Goal: Task Accomplishment & Management: Use online tool/utility

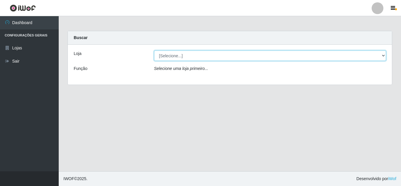
drag, startPoint x: 164, startPoint y: 58, endPoint x: 167, endPoint y: 53, distance: 5.0
click at [167, 53] on select "[Selecione...] Hiper Queiroz - [GEOGRAPHIC_DATA]" at bounding box center [270, 55] width 232 height 10
select select "513"
click at [154, 50] on select "[Selecione...] Hiper Queiroz - [GEOGRAPHIC_DATA]" at bounding box center [270, 55] width 232 height 10
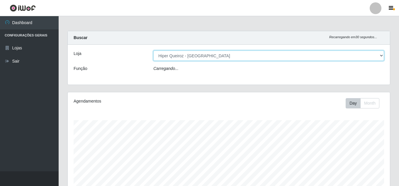
scroll to position [122, 322]
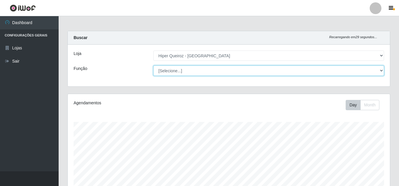
click at [171, 71] on select "[Selecione...] Embalador Embalador + Embalador ++ Operador de Caixa Operador de…" at bounding box center [268, 70] width 231 height 10
select select "1"
click at [153, 65] on select "[Selecione...] Embalador Embalador + Embalador ++ Operador de Caixa Operador de…" at bounding box center [268, 70] width 231 height 10
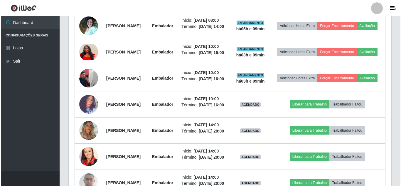
scroll to position [293, 0]
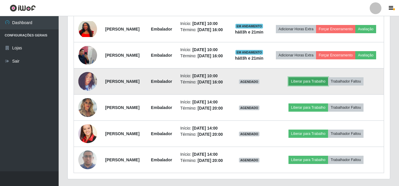
click at [316, 85] on button "Liberar para Trabalho" at bounding box center [309, 81] width 40 height 8
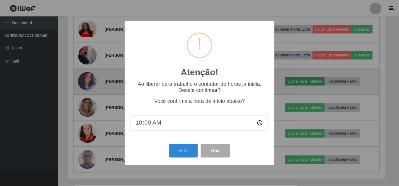
scroll to position [122, 319]
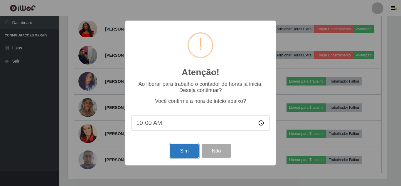
click at [182, 154] on button "Sim" at bounding box center [184, 151] width 28 height 14
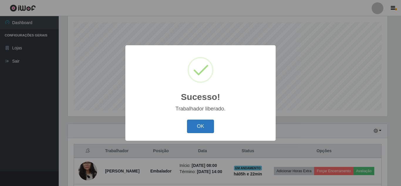
click at [203, 120] on button "OK" at bounding box center [200, 126] width 27 height 14
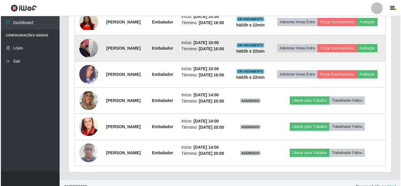
scroll to position [334, 0]
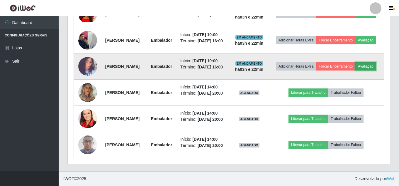
click at [356, 70] on button "Avaliação" at bounding box center [366, 66] width 21 height 8
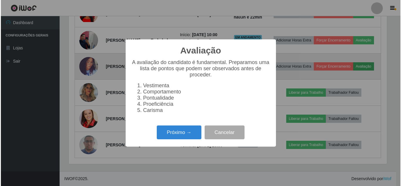
scroll to position [122, 319]
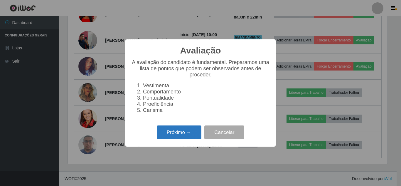
click at [169, 134] on button "Próximo →" at bounding box center [179, 132] width 45 height 14
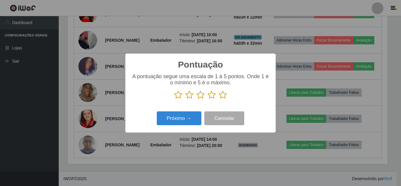
scroll to position [293243, 293045]
click at [223, 97] on icon at bounding box center [223, 94] width 8 height 9
click at [219, 99] on input "radio" at bounding box center [219, 99] width 0 height 0
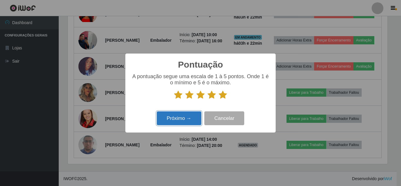
click at [173, 116] on button "Próximo →" at bounding box center [179, 118] width 45 height 14
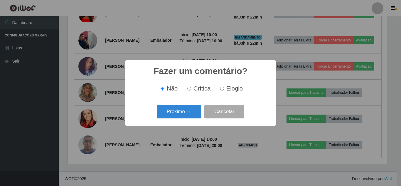
click at [221, 89] on input "Elogio" at bounding box center [222, 89] width 4 height 4
radio input "true"
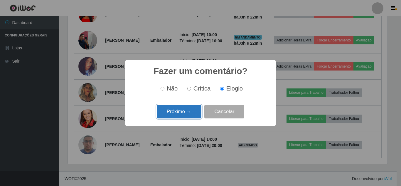
click at [186, 110] on button "Próximo →" at bounding box center [179, 112] width 45 height 14
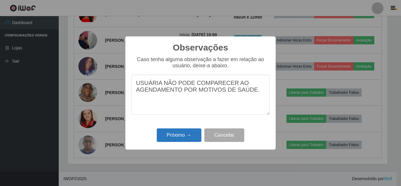
type textarea "USUÁRIA NÃO PODE COMPARECER AO AGENDAMENTO POR MOTIVOS DE SAÚDE."
click at [175, 137] on button "Próximo →" at bounding box center [179, 135] width 45 height 14
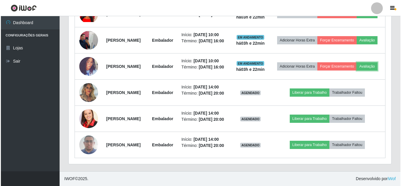
scroll to position [122, 322]
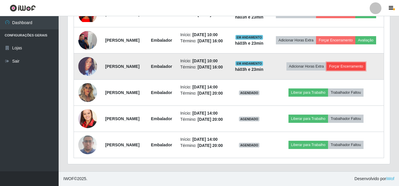
click at [361, 70] on button "Forçar Encerramento" at bounding box center [346, 66] width 39 height 8
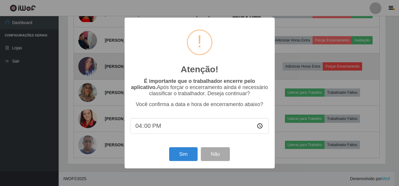
scroll to position [122, 319]
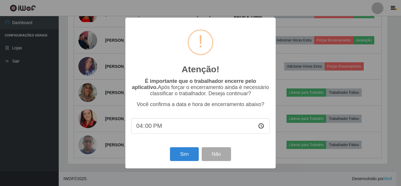
click at [153, 128] on input "16:00" at bounding box center [200, 126] width 138 height 16
type input "10:00"
click at [187, 156] on button "Sim" at bounding box center [184, 154] width 28 height 14
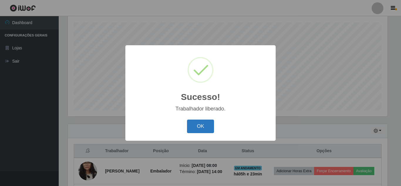
click at [189, 124] on button "OK" at bounding box center [200, 126] width 27 height 14
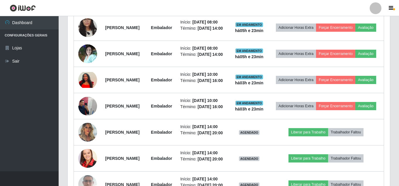
scroll to position [275, 0]
